Goal: Information Seeking & Learning: Learn about a topic

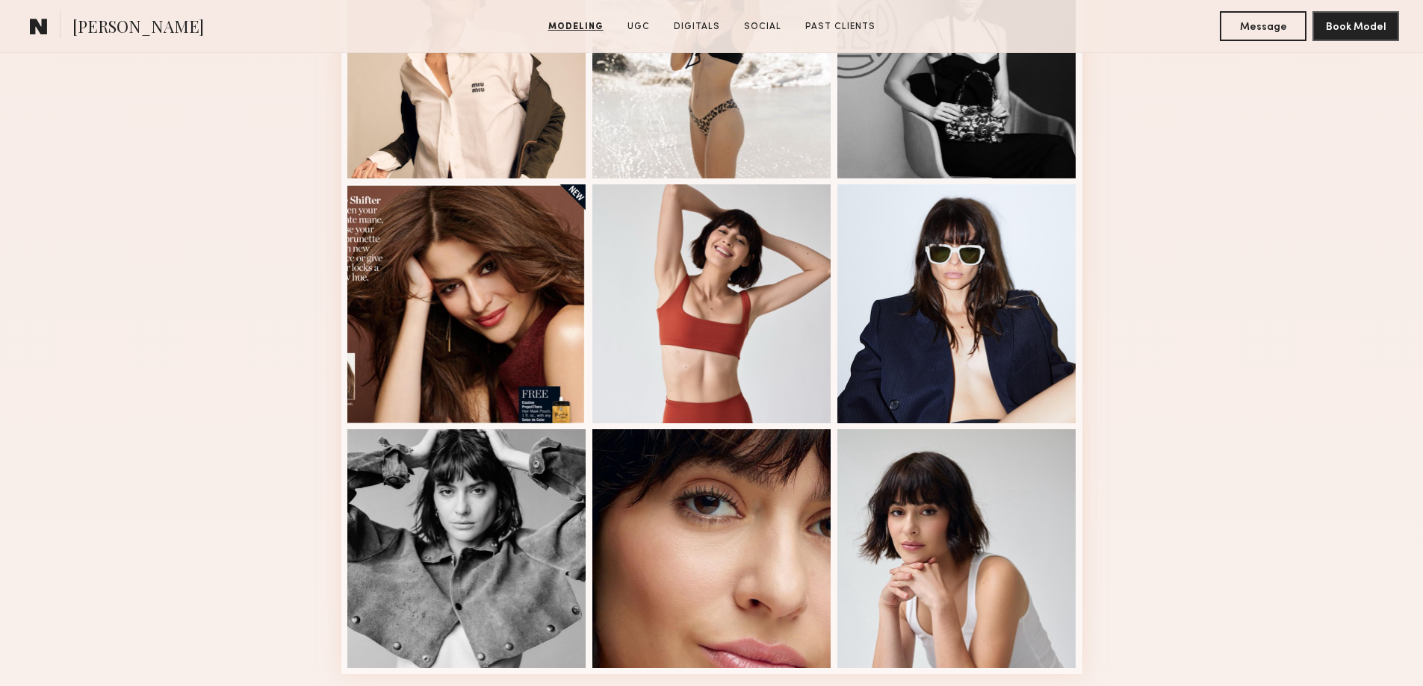
scroll to position [995, 0]
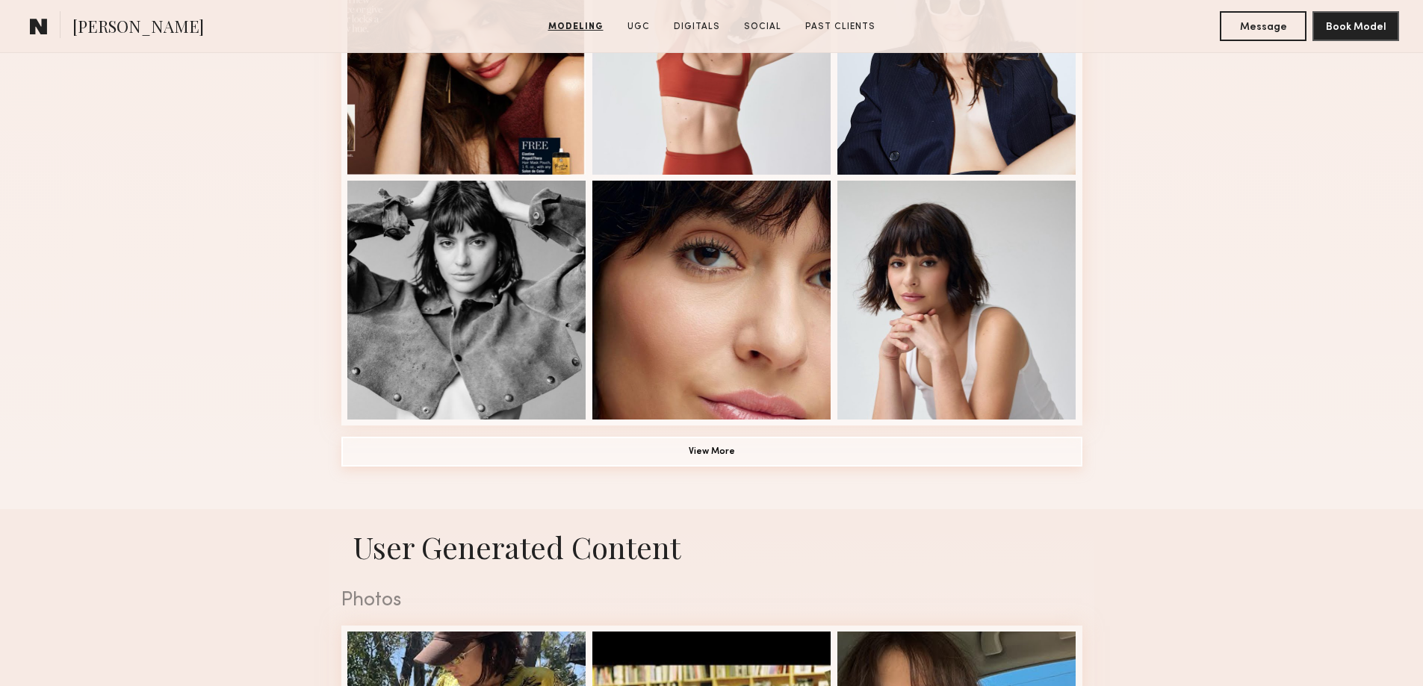
click at [704, 459] on button "View More" at bounding box center [711, 452] width 741 height 30
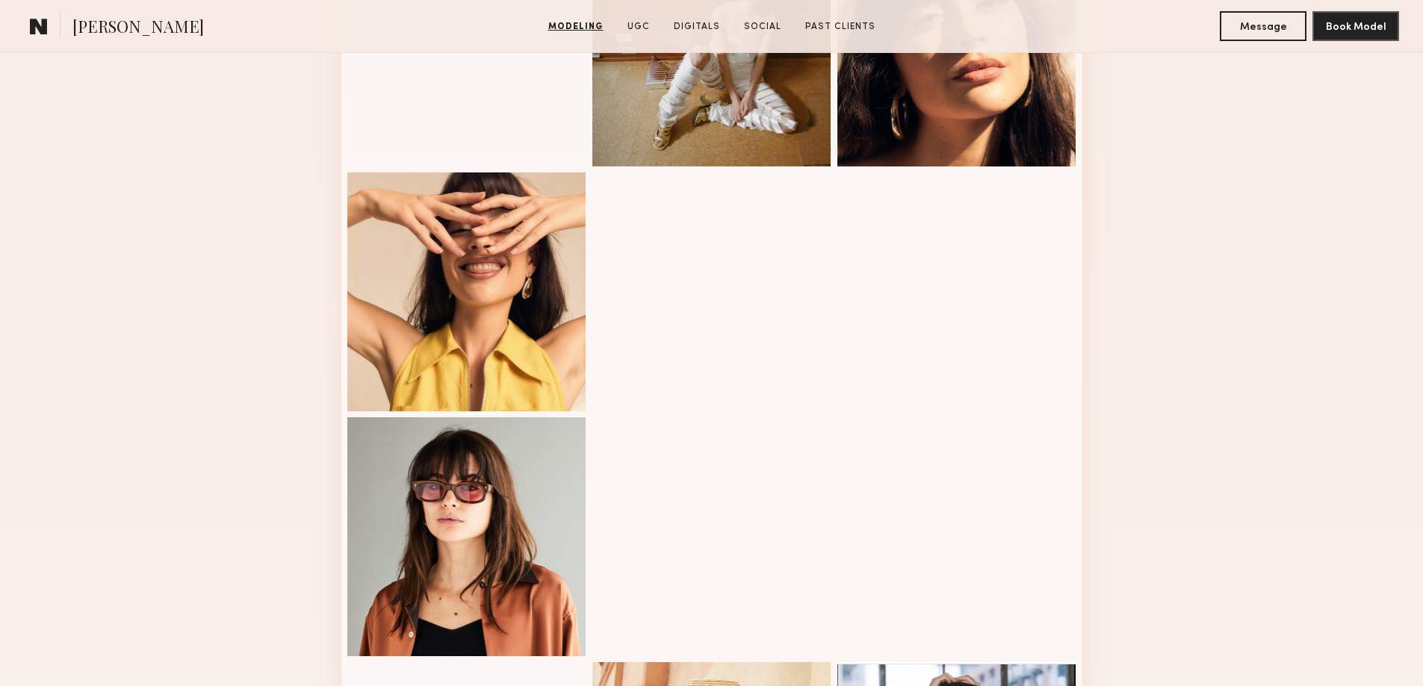
scroll to position [1742, 0]
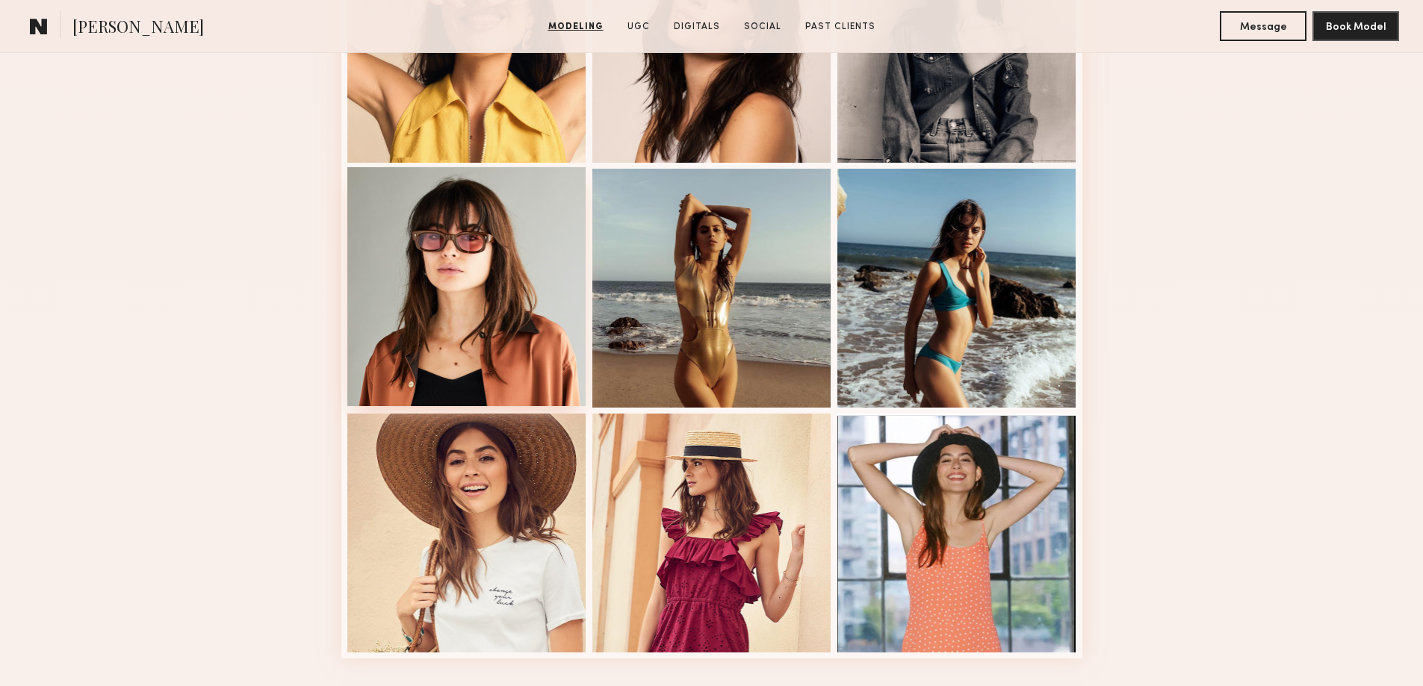
click at [487, 301] on div at bounding box center [466, 286] width 239 height 239
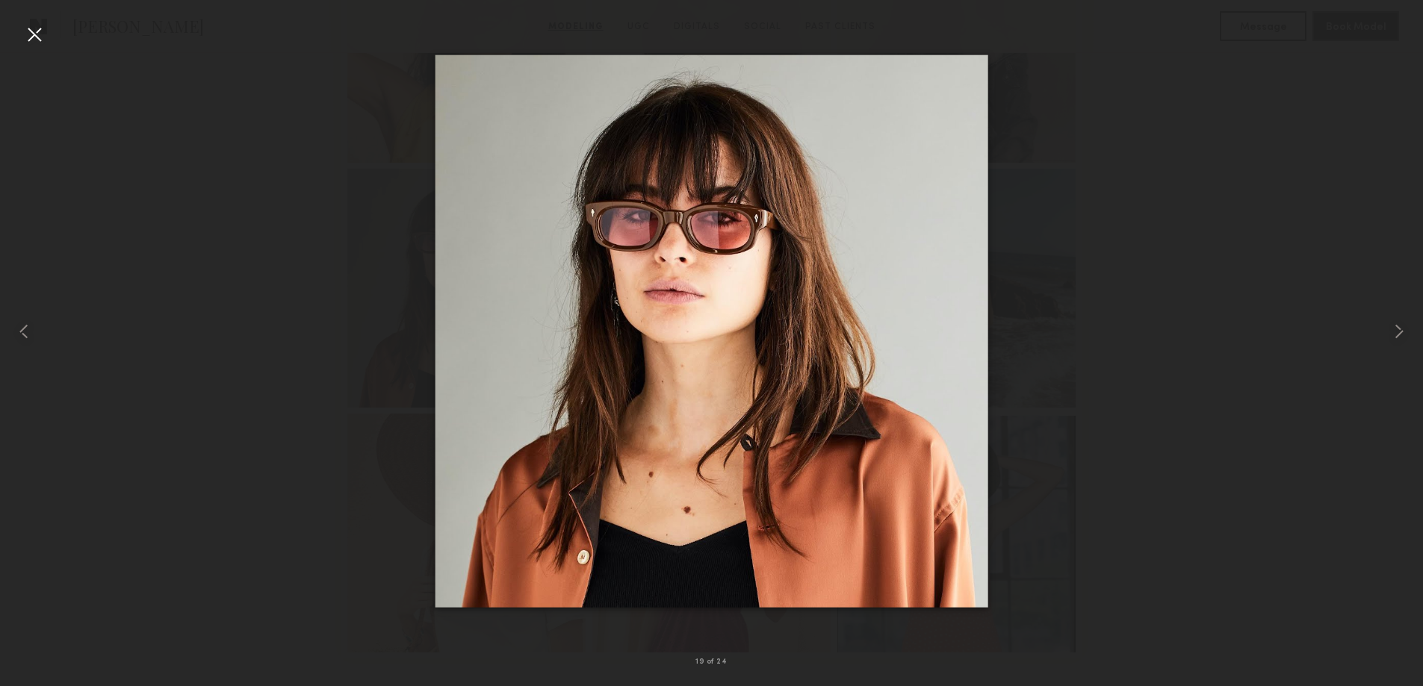
click at [31, 33] on div at bounding box center [34, 34] width 24 height 24
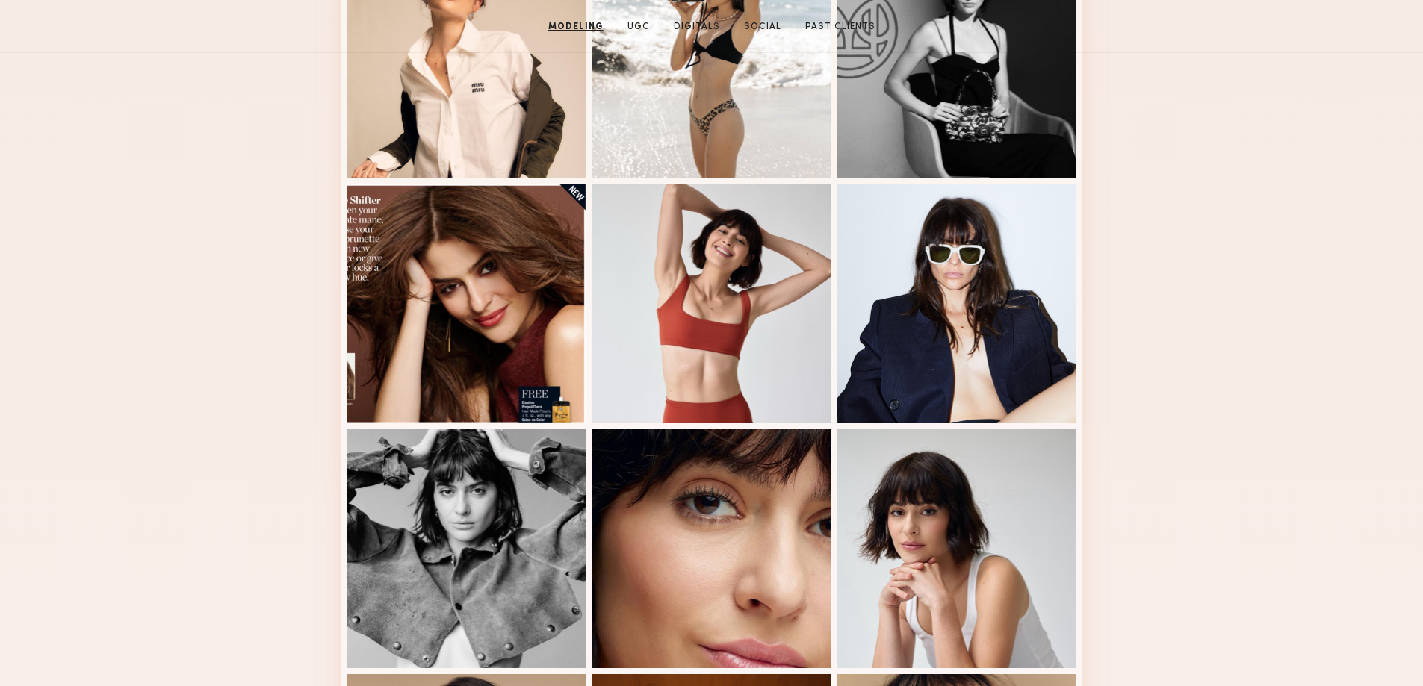
scroll to position [249, 0]
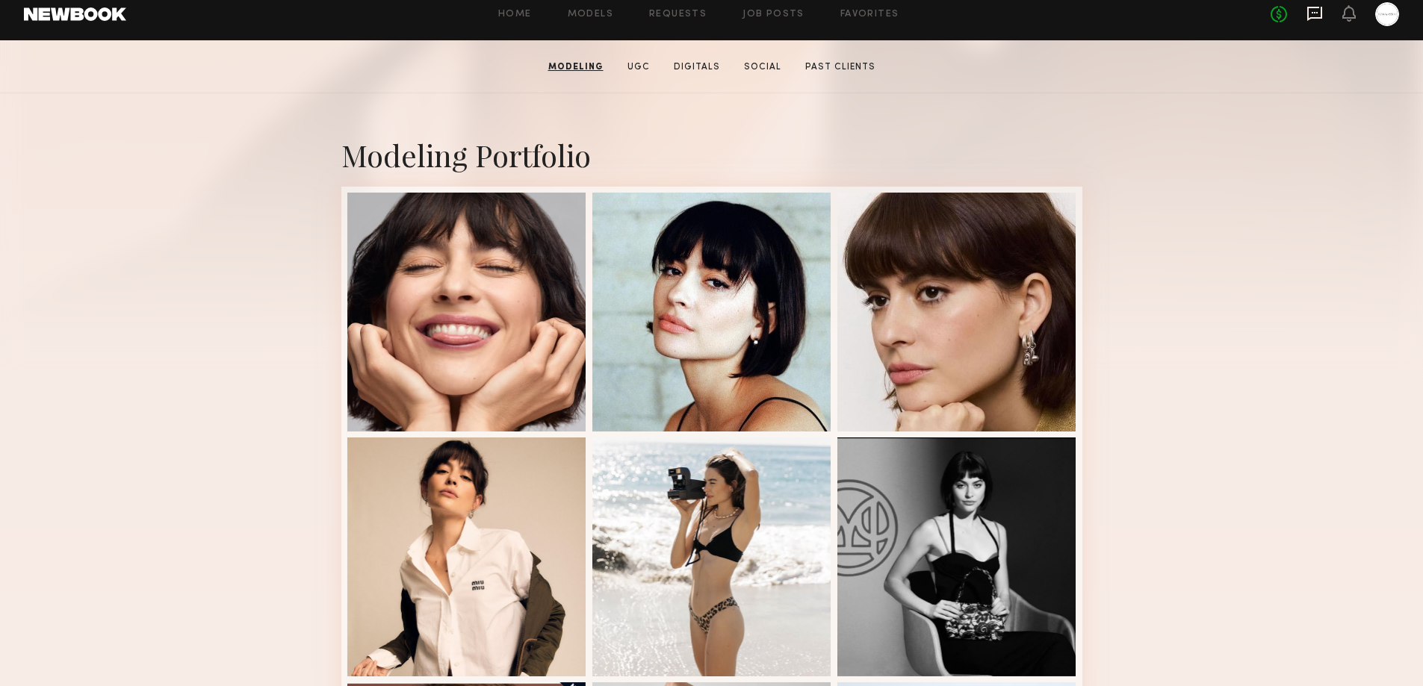
click at [1314, 19] on icon at bounding box center [1314, 13] width 16 height 16
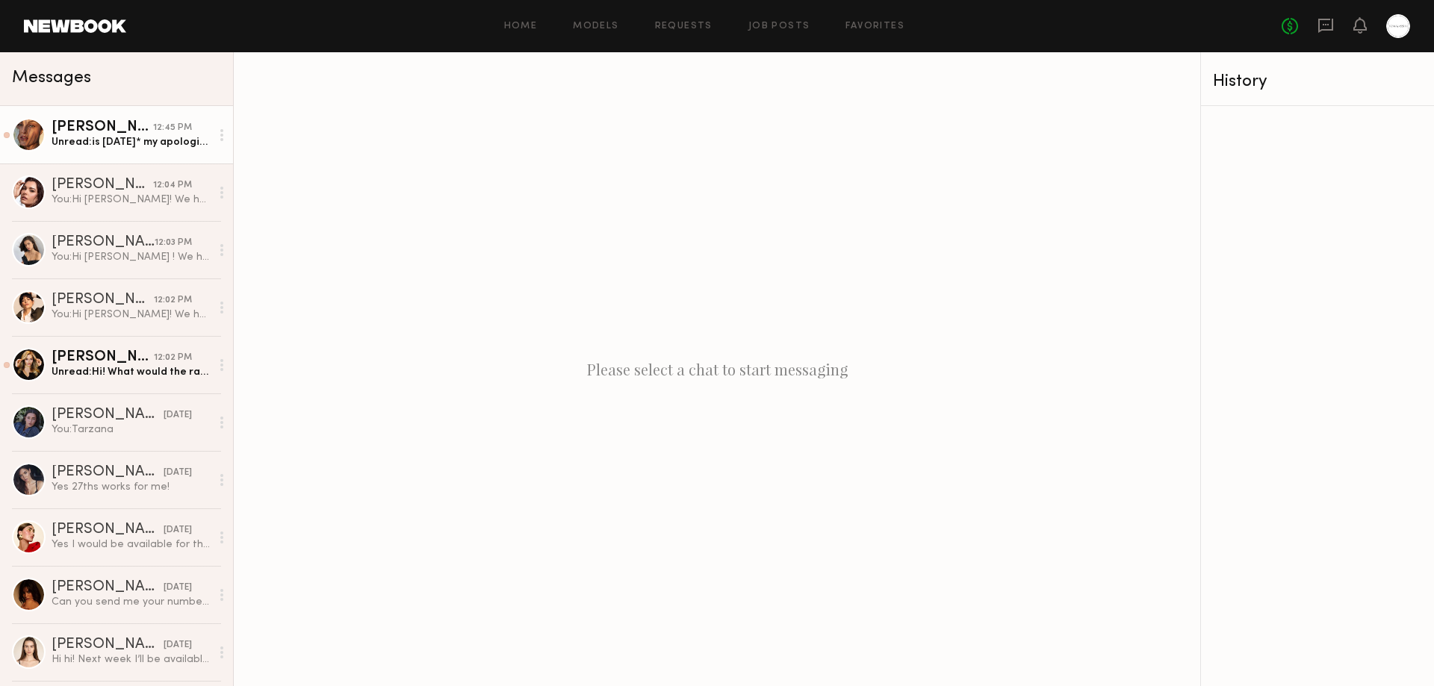
click at [78, 132] on div "[PERSON_NAME]" at bounding box center [103, 127] width 102 height 15
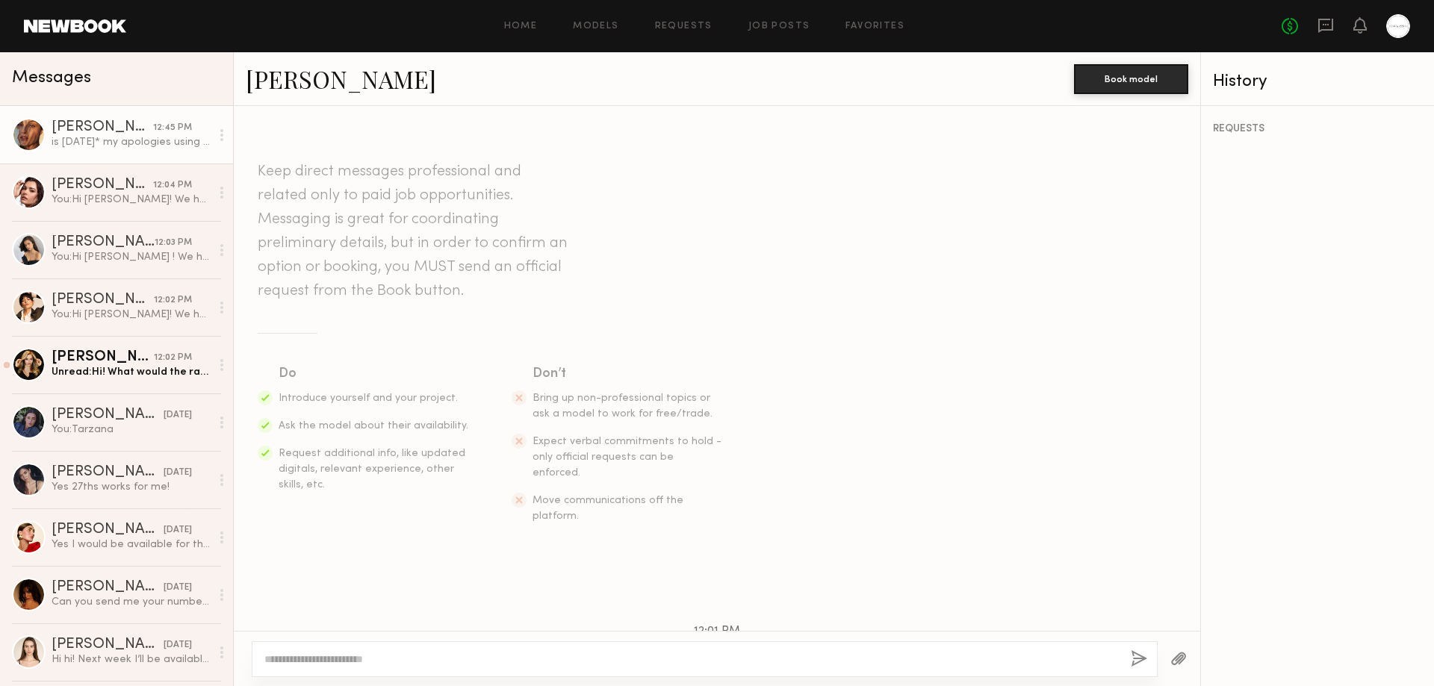
click at [295, 83] on link "[PERSON_NAME]" at bounding box center [341, 79] width 190 height 32
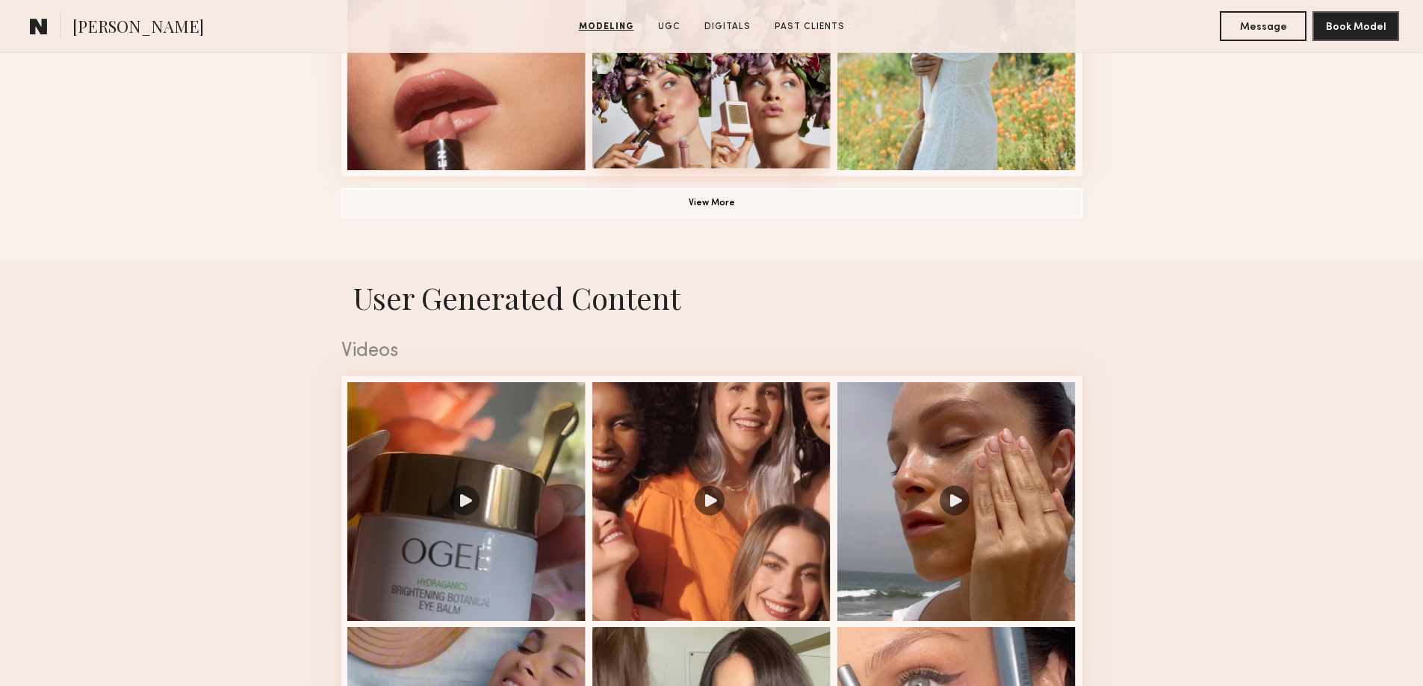
scroll to position [1493, 0]
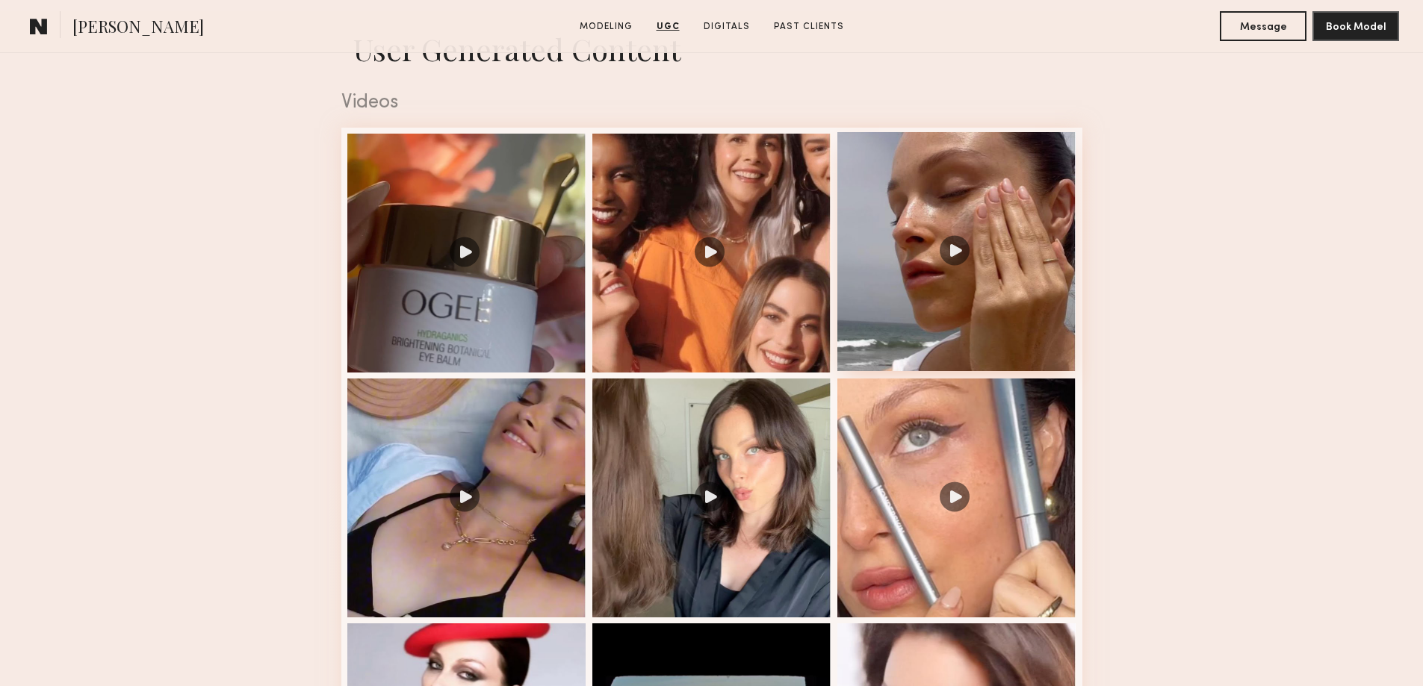
click at [958, 257] on div at bounding box center [956, 251] width 239 height 239
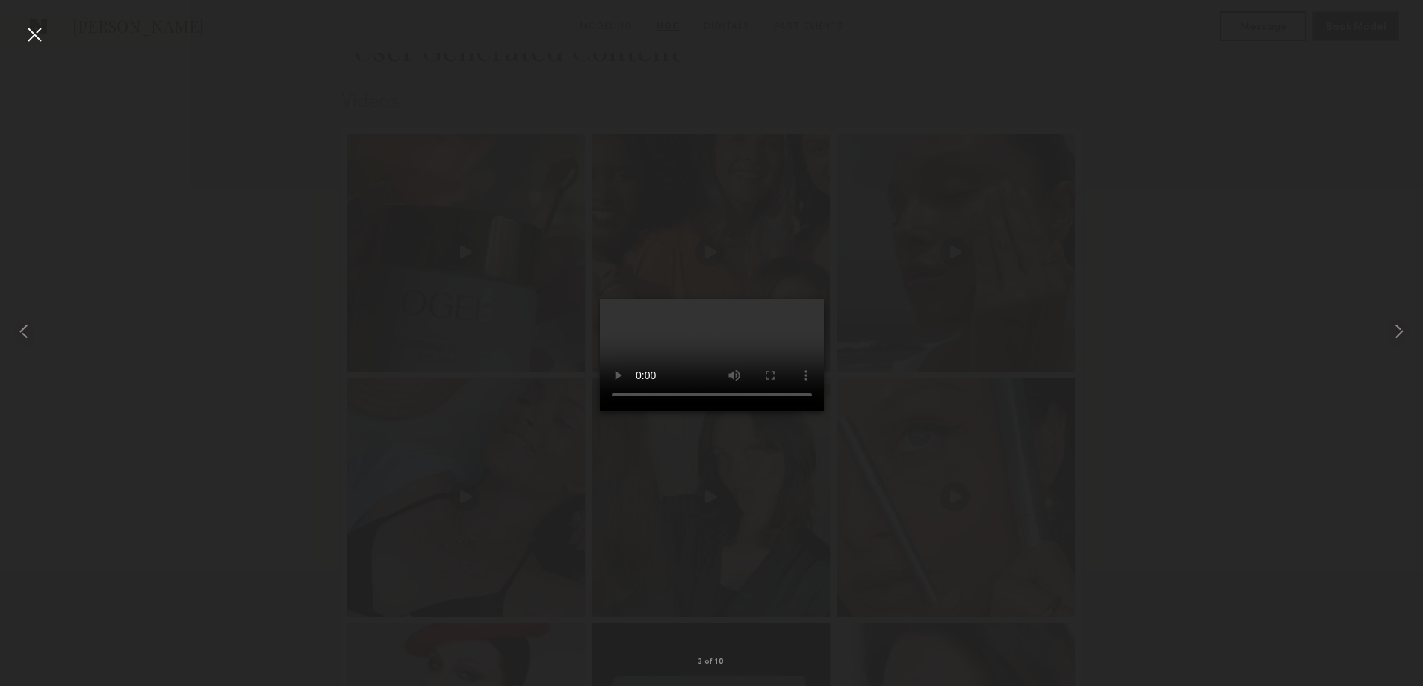
click at [34, 38] on div at bounding box center [34, 34] width 24 height 24
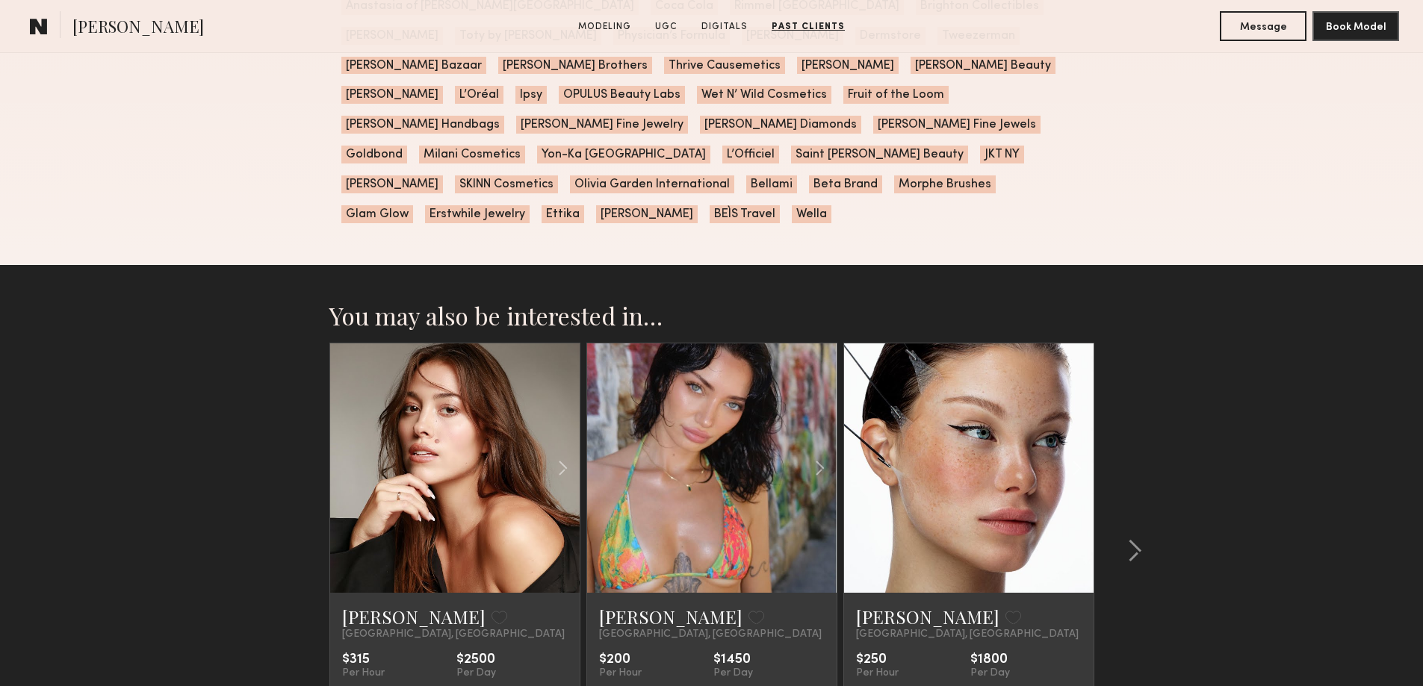
scroll to position [4399, 0]
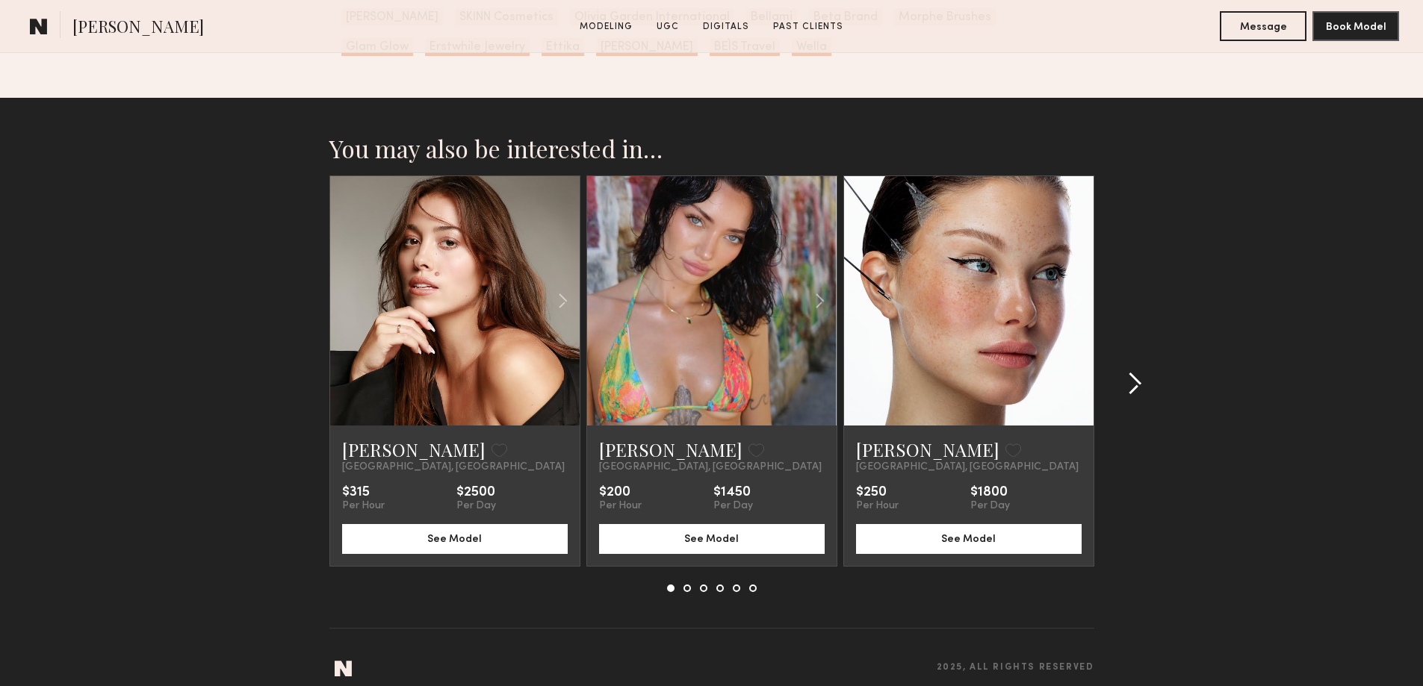
click at [1137, 372] on common-icon at bounding box center [1134, 384] width 15 height 24
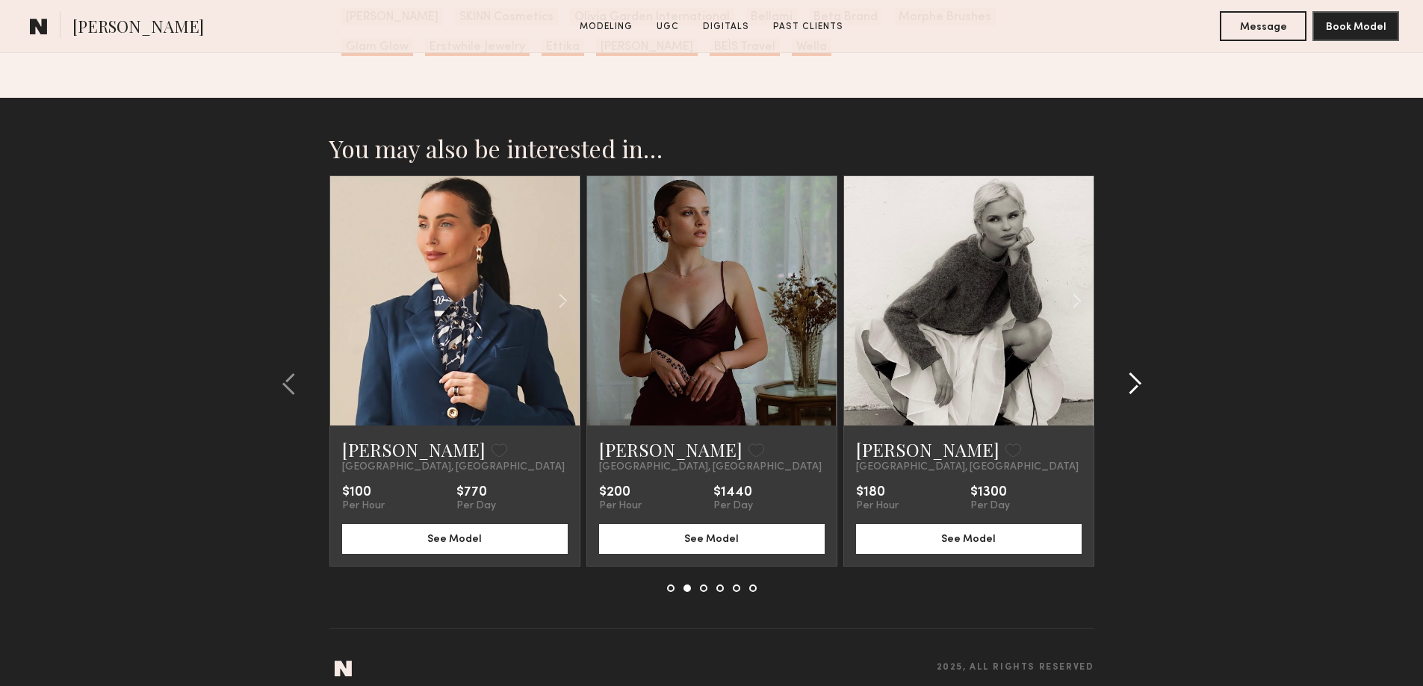
click at [1137, 372] on common-icon at bounding box center [1134, 384] width 15 height 24
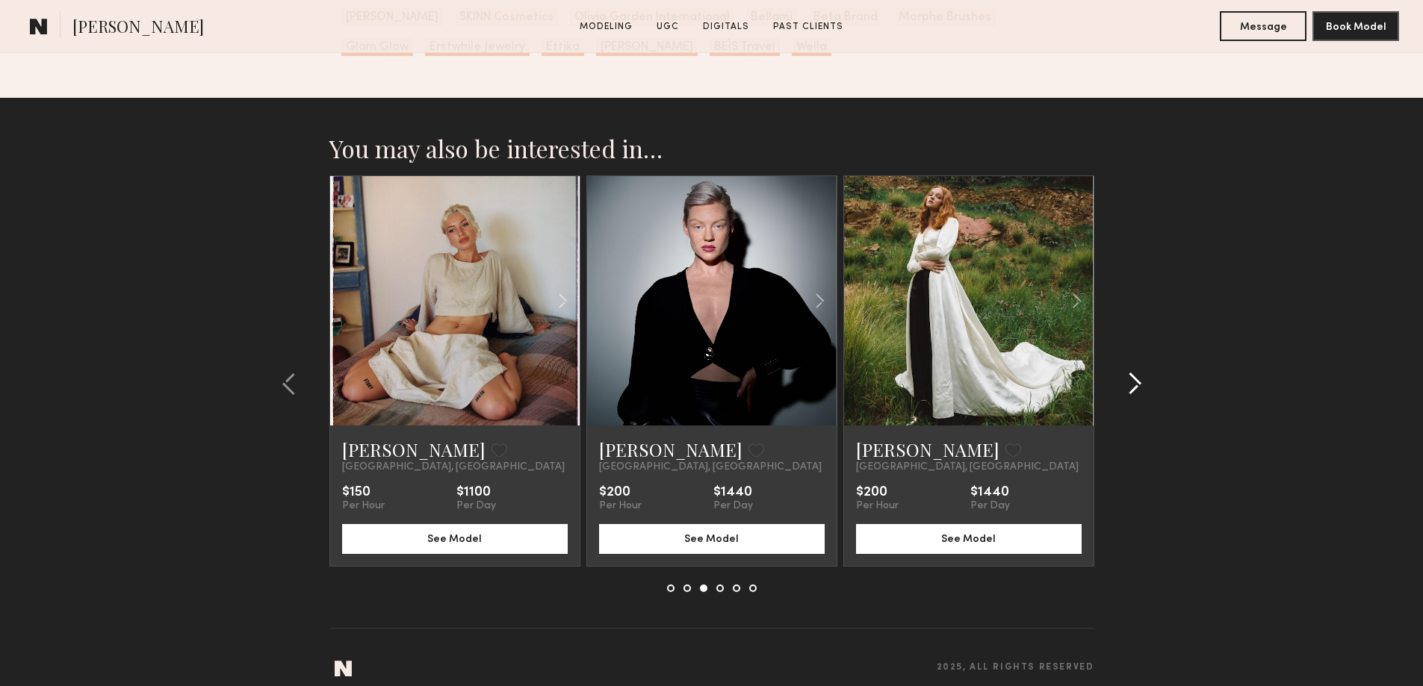
click at [1137, 372] on common-icon at bounding box center [1134, 384] width 15 height 24
